Goal: Information Seeking & Learning: Check status

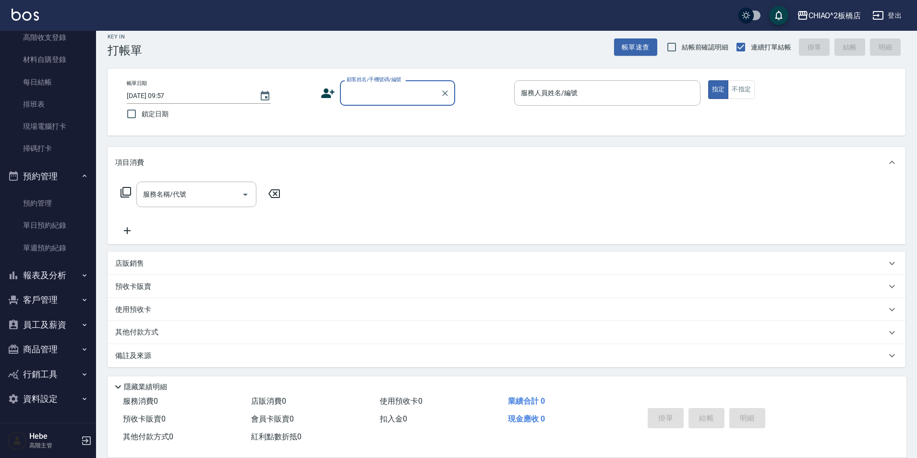
scroll to position [10, 0]
click at [81, 326] on icon "button" at bounding box center [85, 325] width 8 height 8
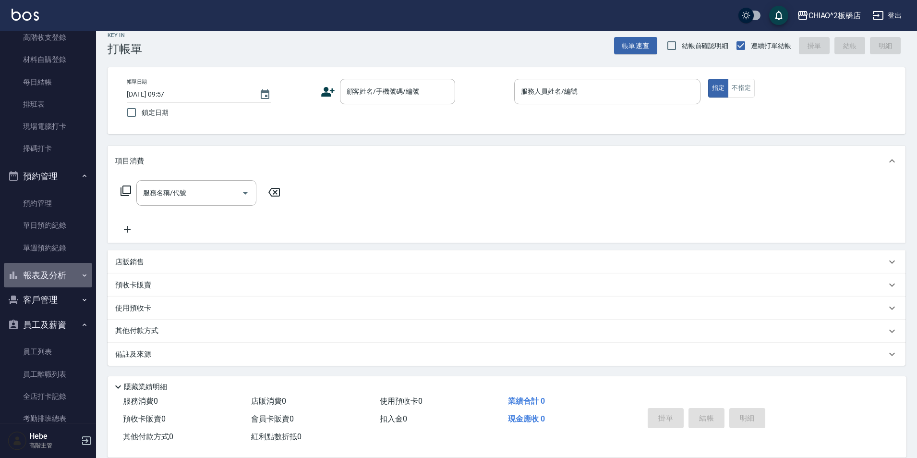
click at [84, 277] on button "報表及分析" at bounding box center [48, 275] width 88 height 25
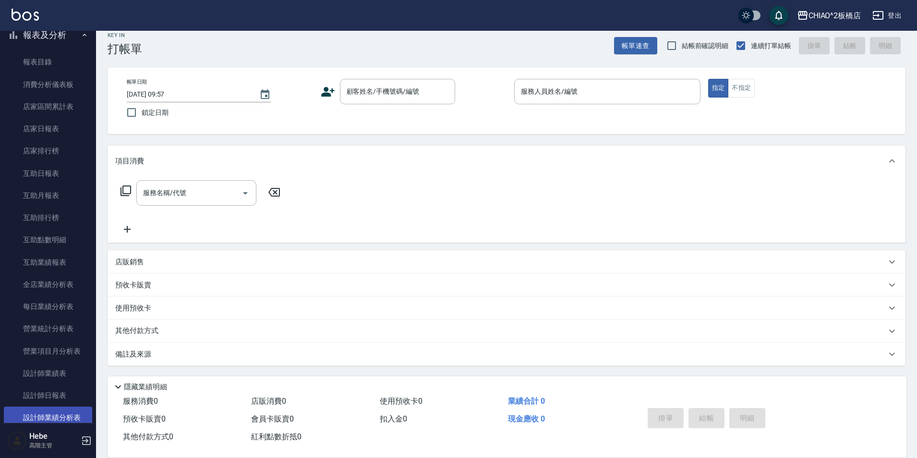
scroll to position [458, 0]
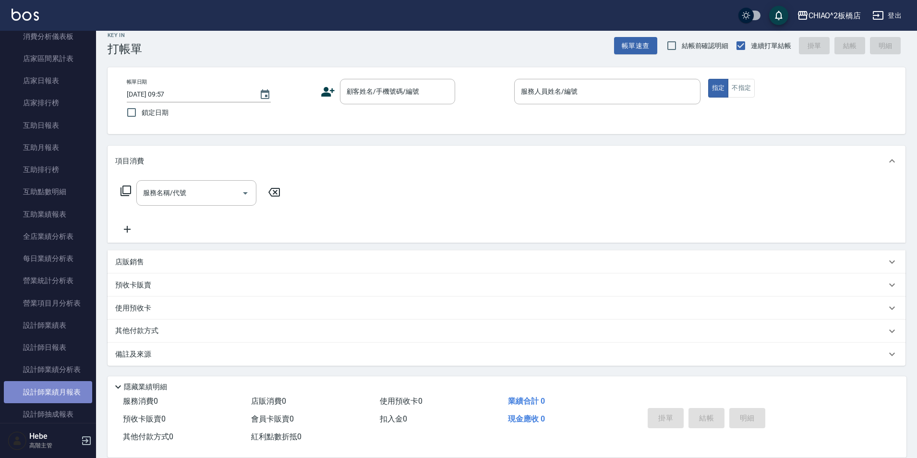
click at [75, 397] on link "設計師業績月報表" at bounding box center [48, 392] width 88 height 22
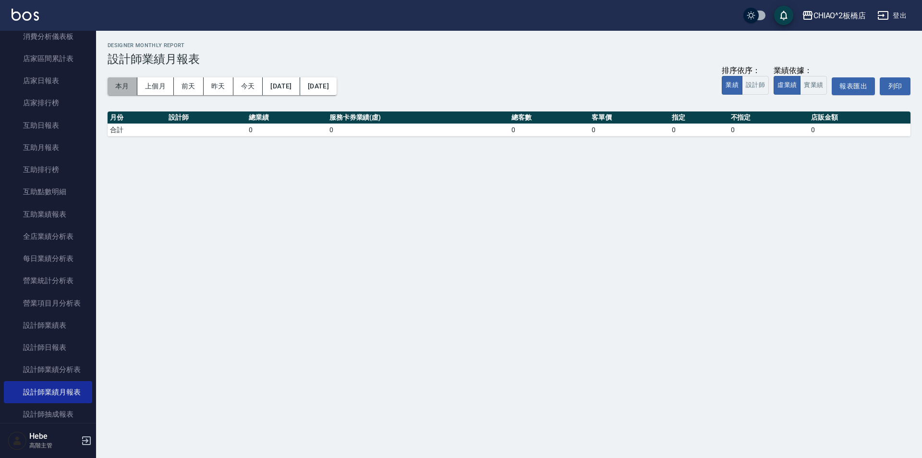
click at [123, 88] on button "本月" at bounding box center [123, 86] width 30 height 18
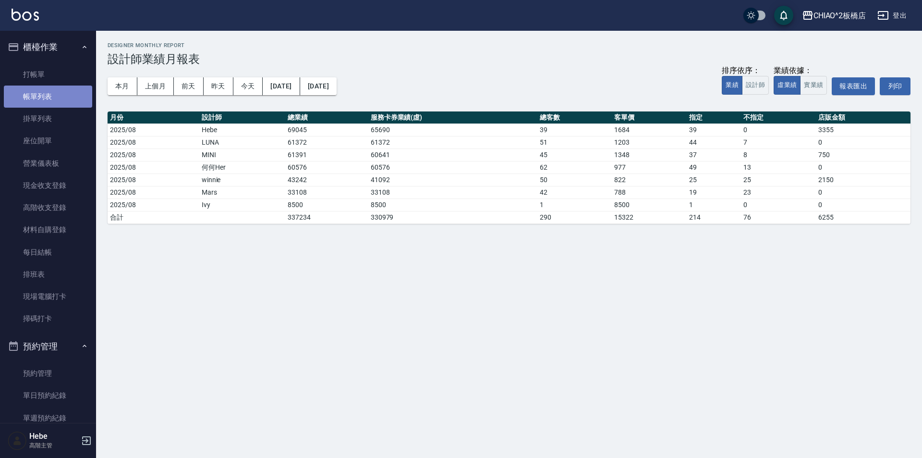
click at [56, 102] on link "帳單列表" at bounding box center [48, 96] width 88 height 22
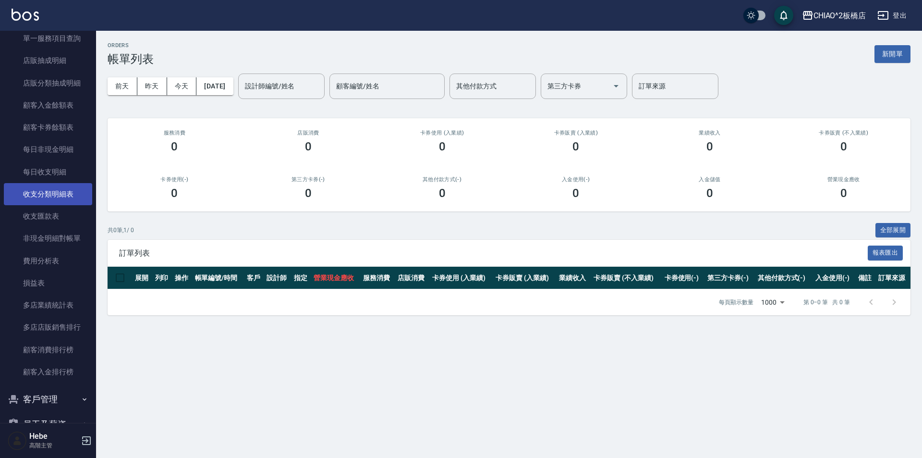
scroll to position [1056, 0]
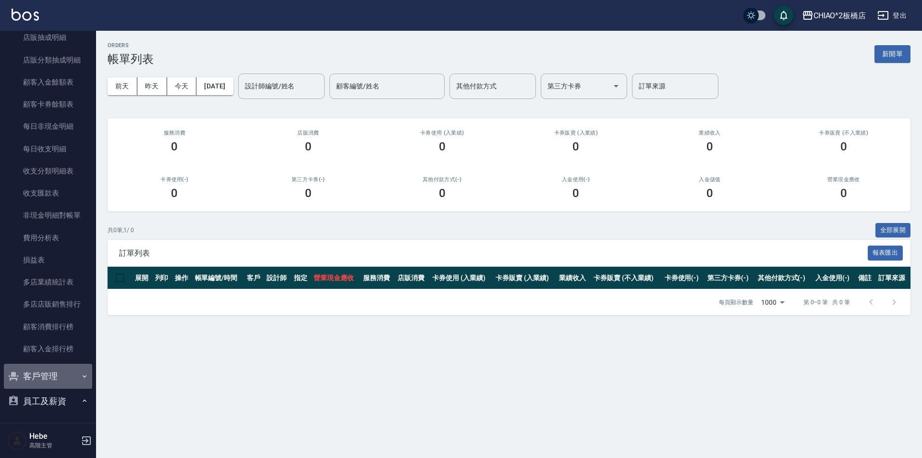
click at [70, 373] on button "客戶管理" at bounding box center [48, 375] width 88 height 25
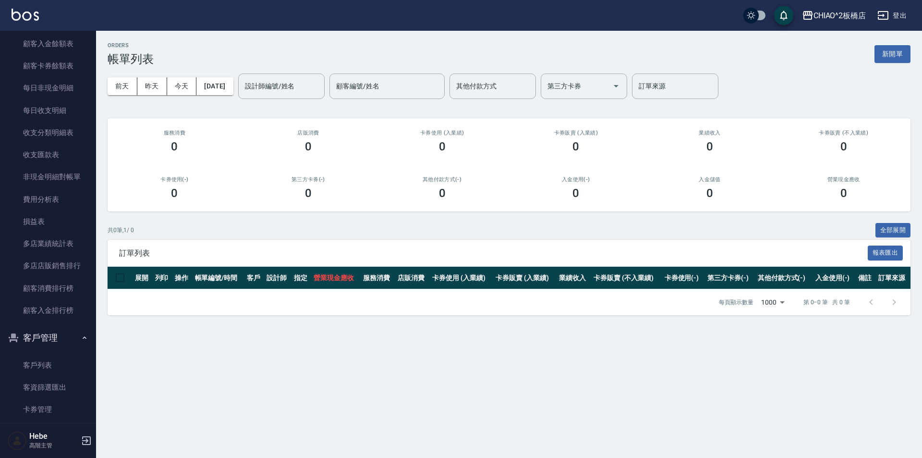
scroll to position [1152, 0]
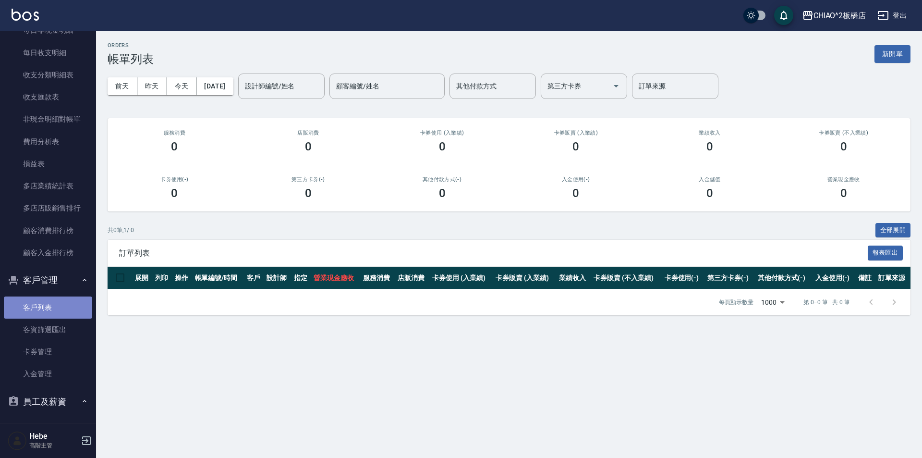
click at [50, 313] on link "客戶列表" at bounding box center [48, 307] width 88 height 22
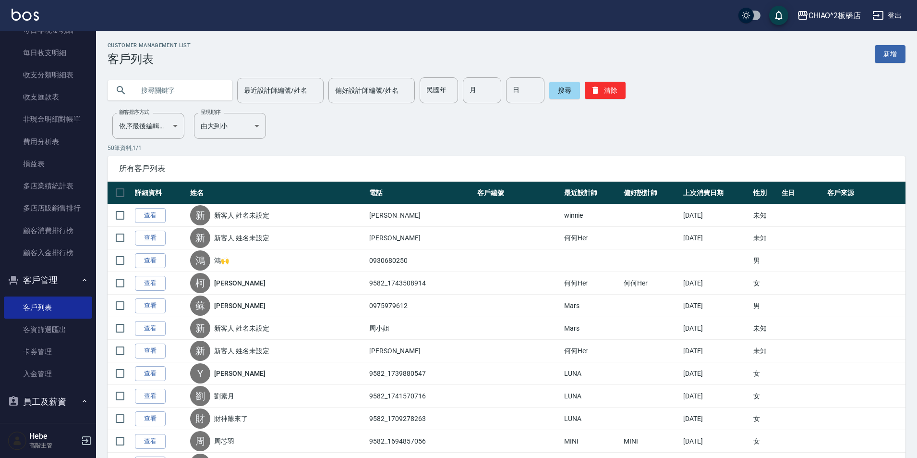
click at [172, 98] on input "text" at bounding box center [179, 90] width 90 height 26
type input "0965210635"
click at [563, 89] on button "搜尋" at bounding box center [564, 90] width 31 height 17
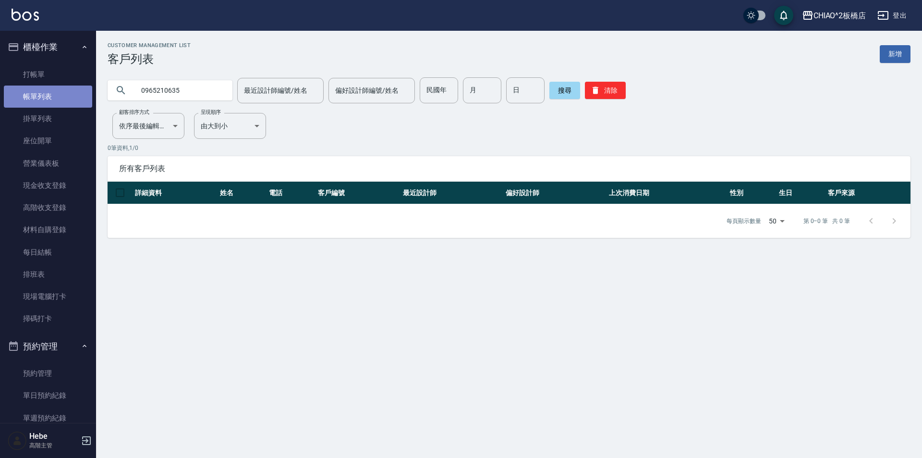
click at [64, 94] on link "帳單列表" at bounding box center [48, 96] width 88 height 22
